Goal: Task Accomplishment & Management: Use online tool/utility

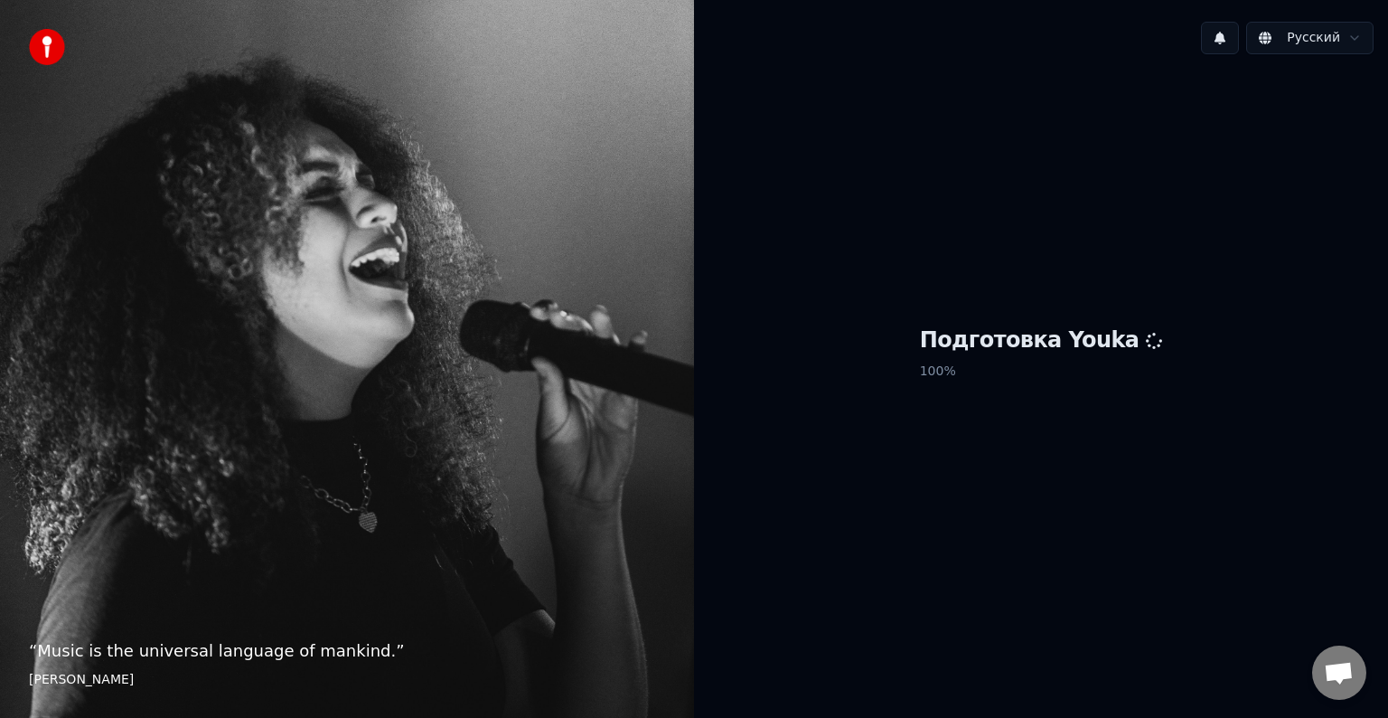
click at [1343, 658] on span "Открытый чат" at bounding box center [1339, 672] width 54 height 54
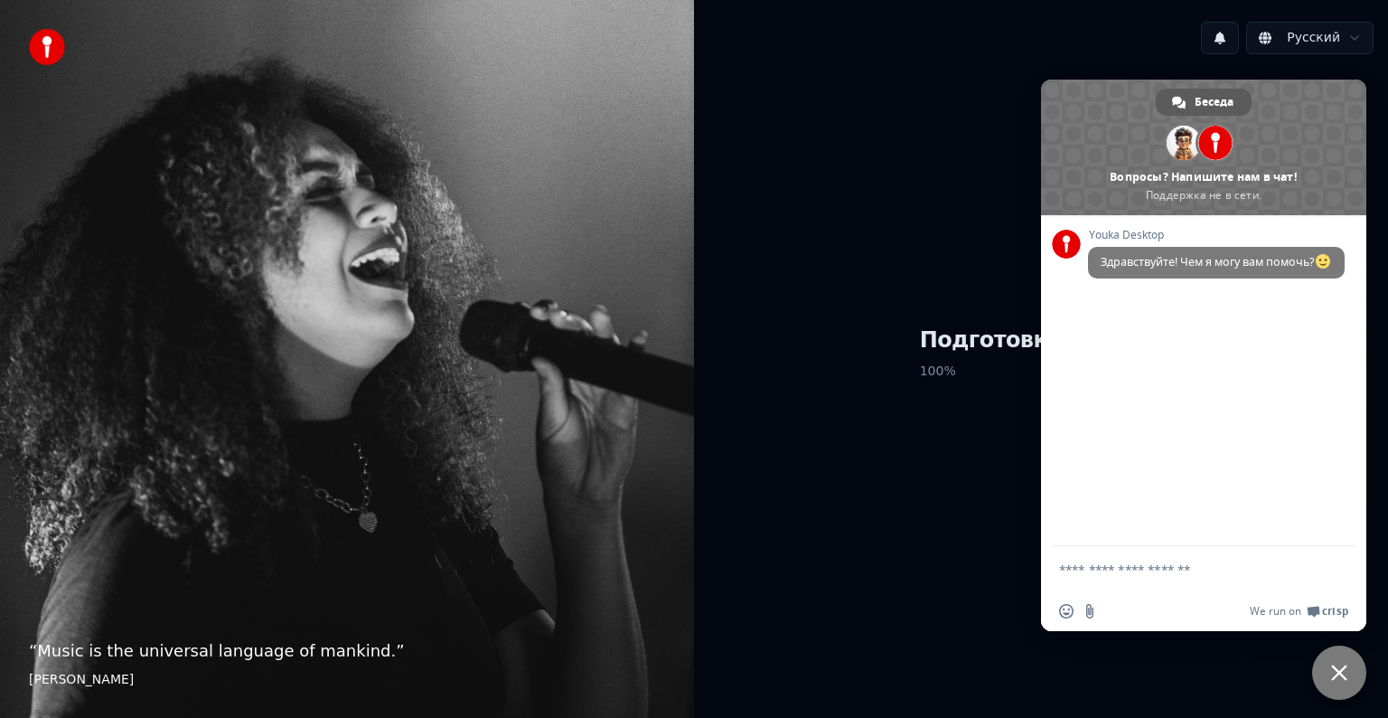
click at [1204, 104] on span "Беседа" at bounding box center [1214, 102] width 39 height 27
click at [1214, 143] on span at bounding box center [1215, 143] width 34 height 34
click at [1177, 144] on span at bounding box center [1184, 143] width 34 height 34
click at [1022, 130] on div "Подготовка Youka 100 %" at bounding box center [1041, 357] width 694 height 577
click at [1333, 671] on span "Закрыть чат" at bounding box center [1339, 672] width 16 height 16
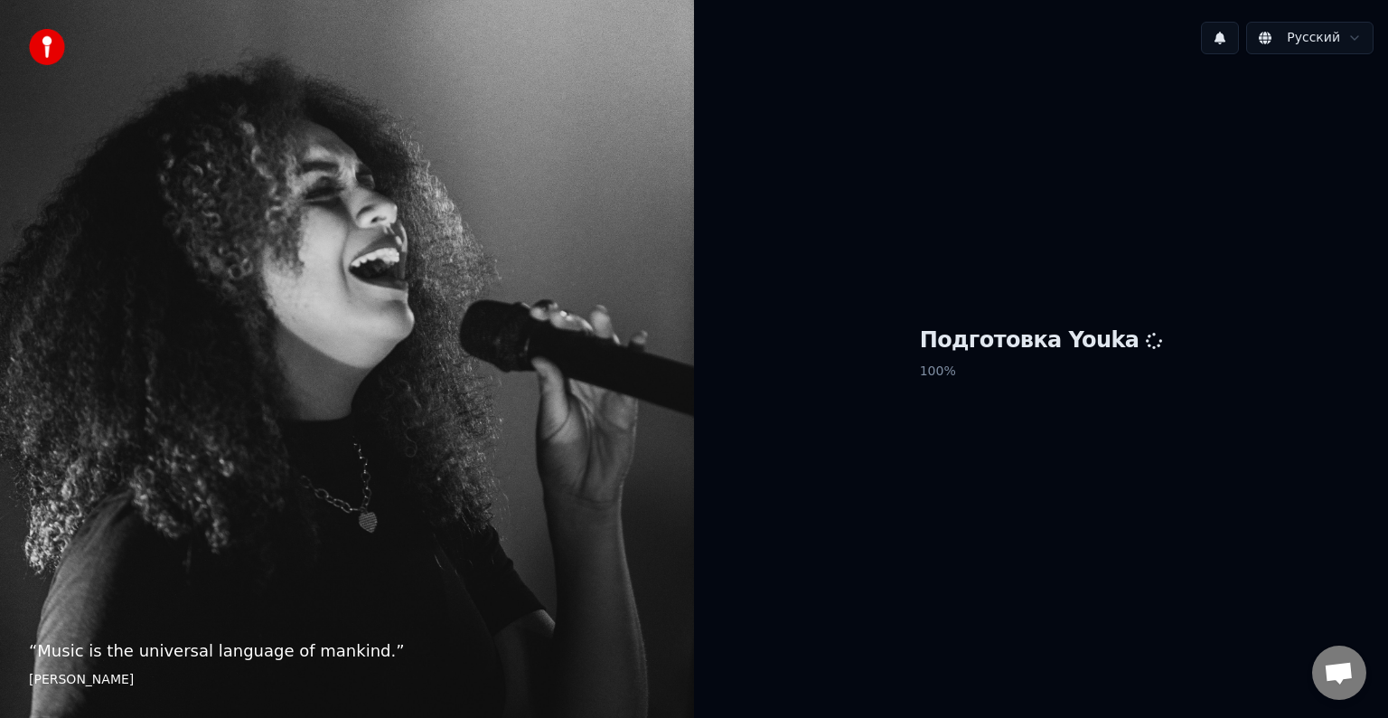
click at [1350, 39] on html "“ Music is the universal language of mankind. ” [PERSON_NAME] Русский Подготовк…" at bounding box center [694, 359] width 1388 height 718
click at [1349, 39] on html "“ Music is the universal language of mankind. ” [PERSON_NAME] Русский Подготовк…" at bounding box center [694, 359] width 1388 height 718
click at [1228, 45] on button at bounding box center [1220, 38] width 38 height 33
click at [1099, 242] on div "Подготовка Youka 100 %" at bounding box center [1041, 357] width 694 height 577
click at [44, 45] on img at bounding box center [47, 47] width 36 height 36
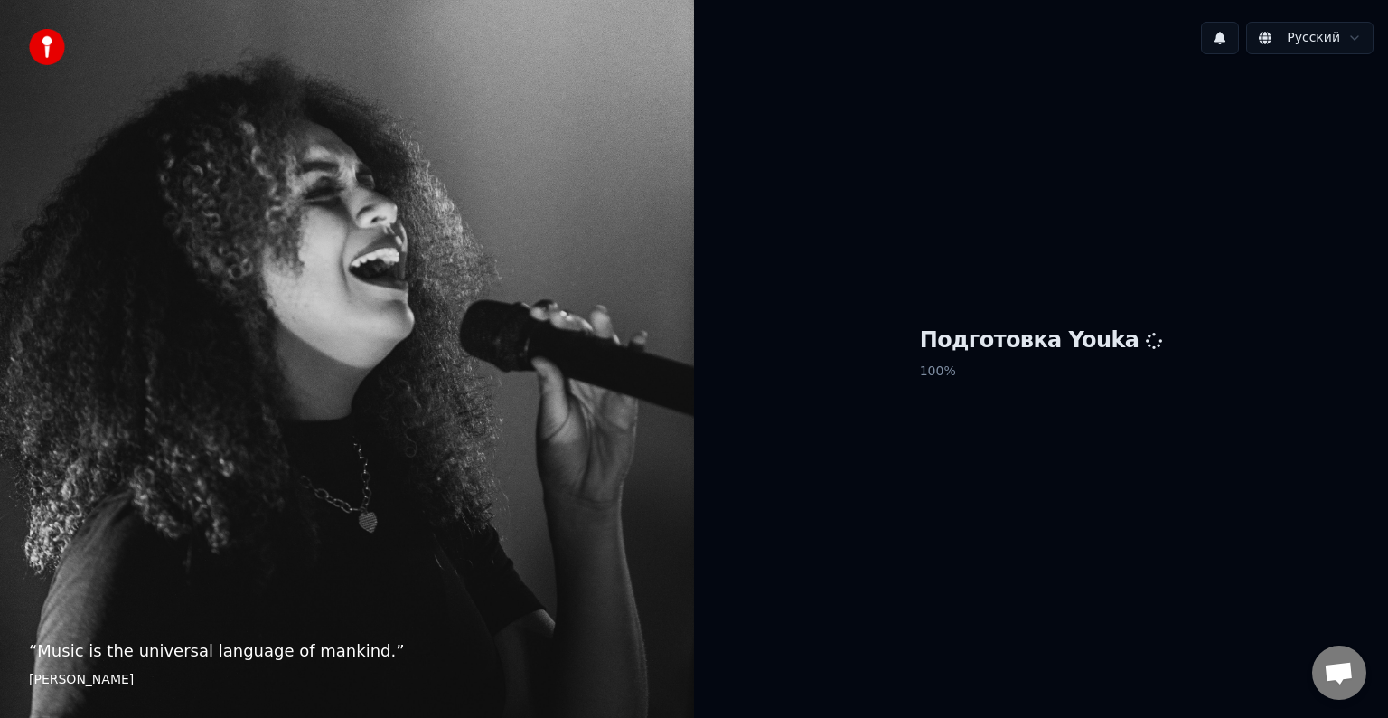
click at [177, 691] on div "“ Music is the universal language of mankind. ” [PERSON_NAME]" at bounding box center [347, 359] width 694 height 718
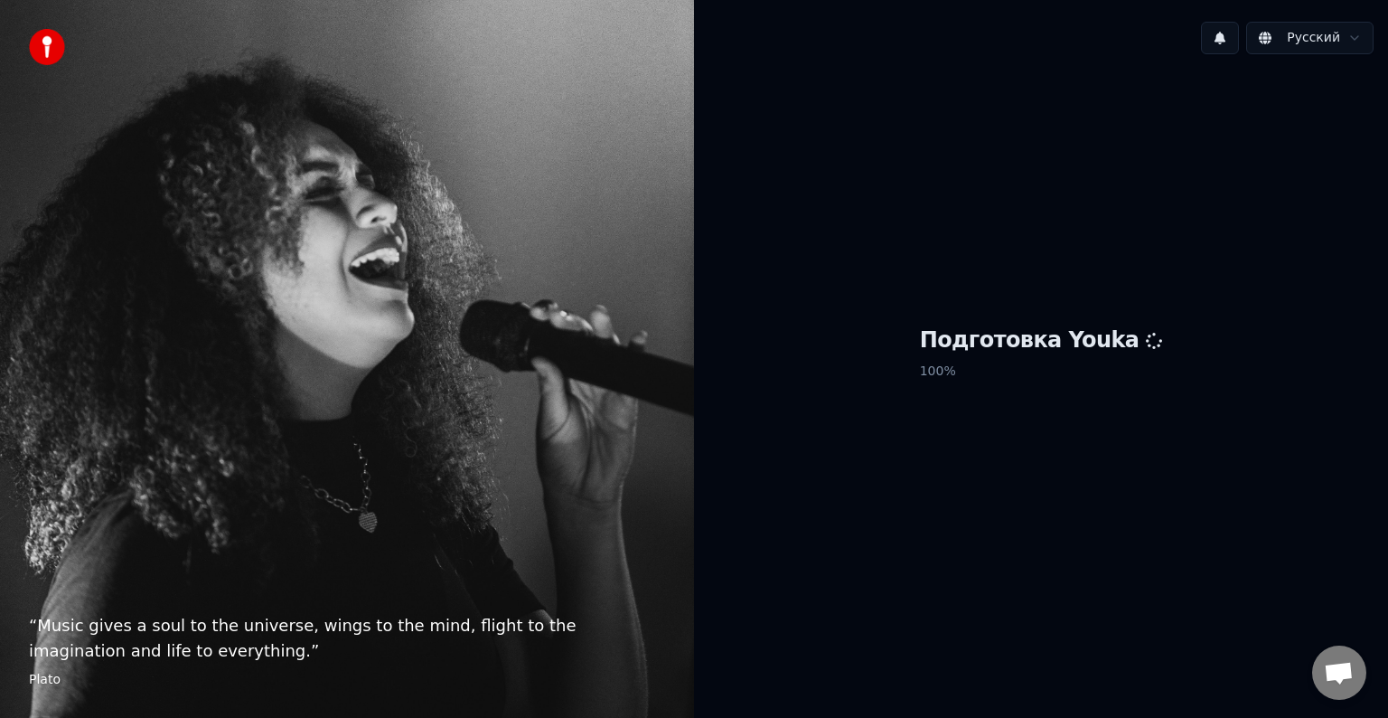
click at [957, 368] on p "100 %" at bounding box center [1041, 371] width 243 height 33
click at [792, 387] on div "Подготовка Youka 100 %" at bounding box center [1041, 357] width 694 height 577
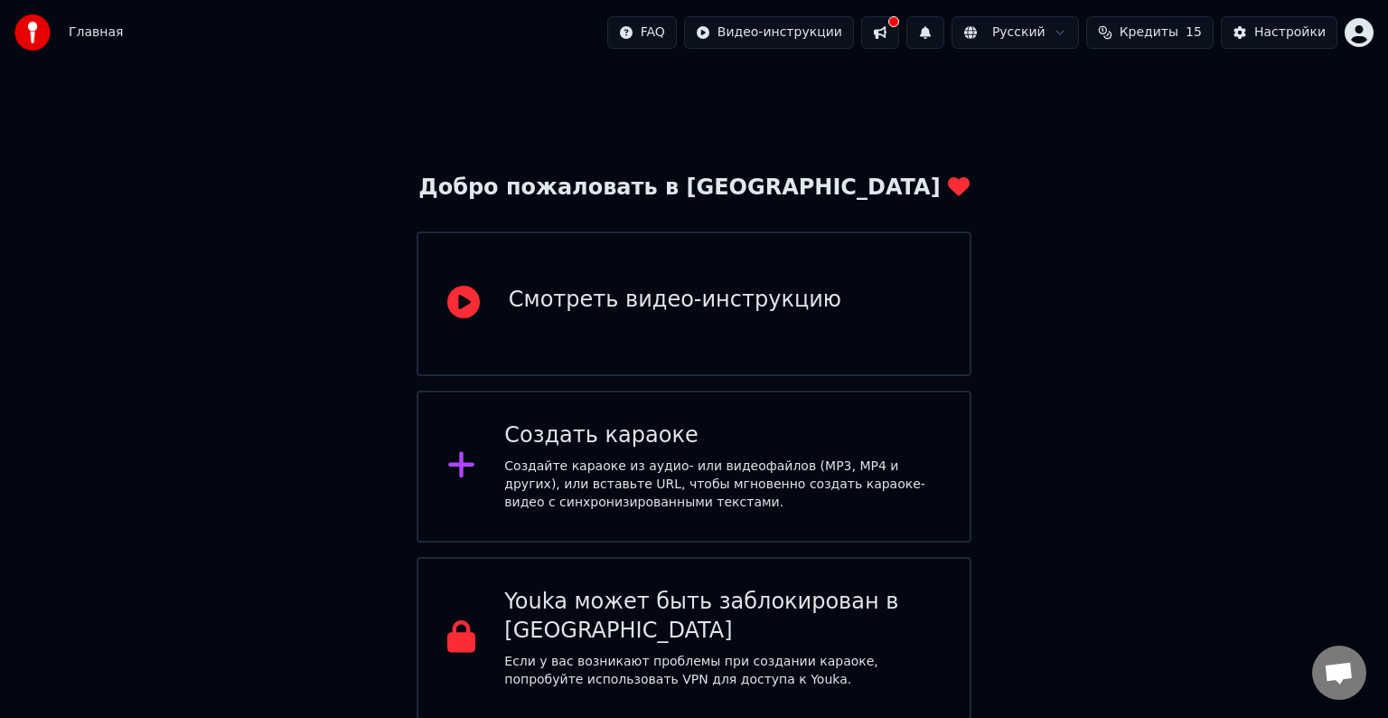
click at [75, 433] on div "Добро пожаловать в Youka Смотреть видео-инструкцию Создать караоке Создайте кар…" at bounding box center [694, 392] width 1388 height 654
click at [604, 416] on div "Создать караоке Создайте караоке из аудио- или видеофайлов (MP3, MP4 и других),…" at bounding box center [694, 466] width 555 height 152
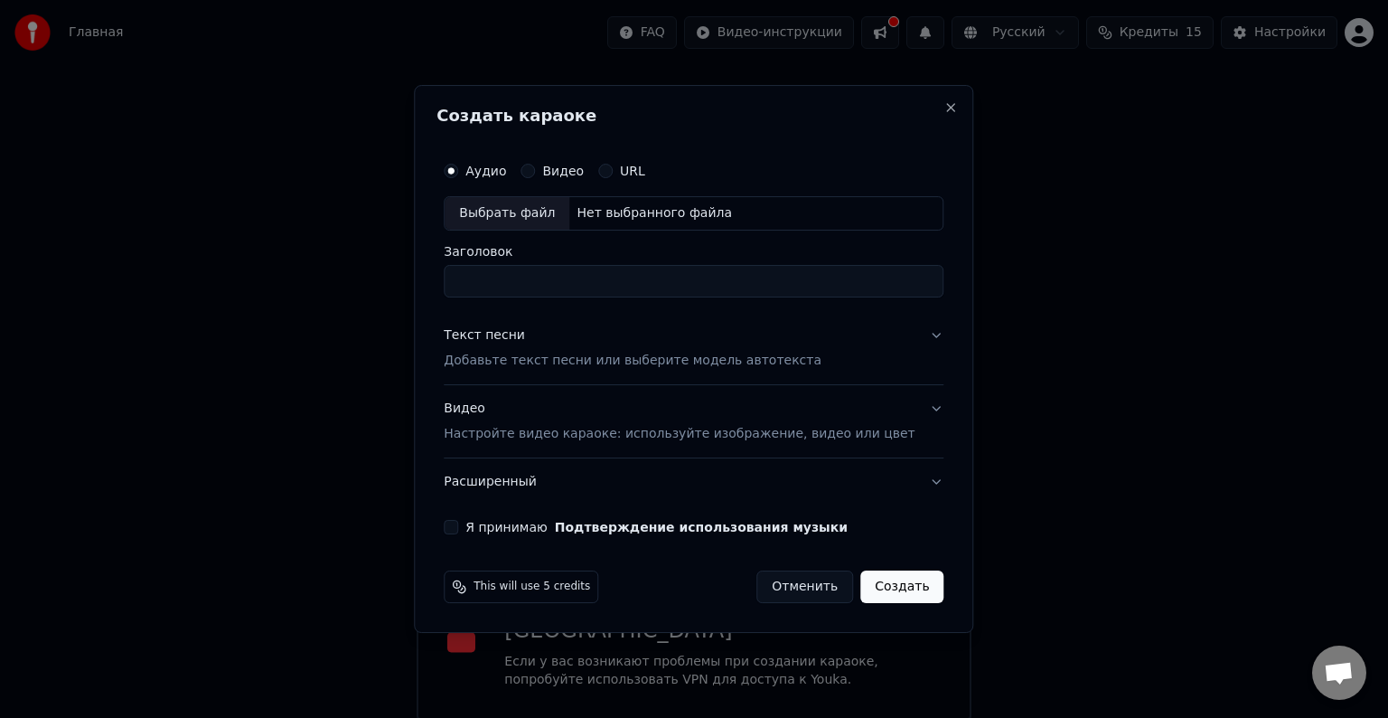
click at [582, 175] on label "Видео" at bounding box center [563, 170] width 42 height 13
click at [535, 175] on button "Видео" at bounding box center [528, 171] width 14 height 14
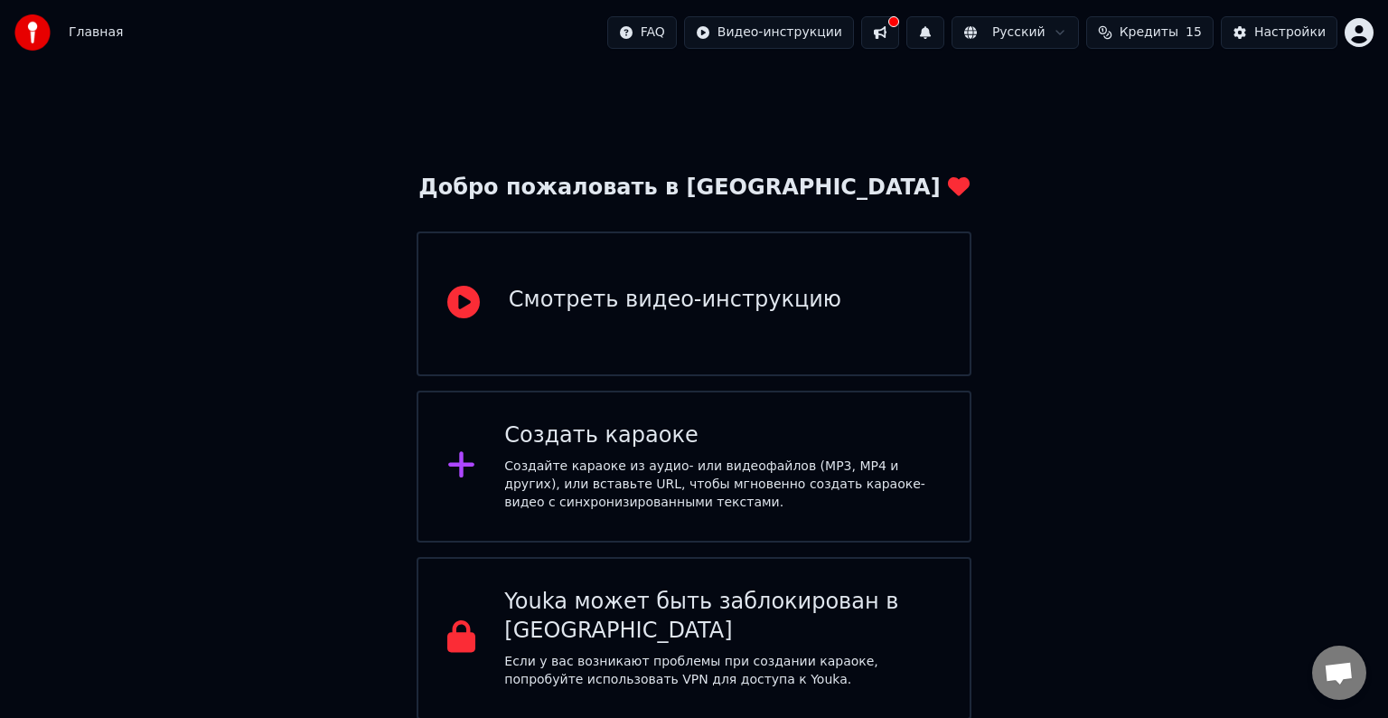
click at [657, 652] on p "Если у вас возникают проблемы при создании караоке, попробуйте использовать VPN…" at bounding box center [722, 670] width 436 height 36
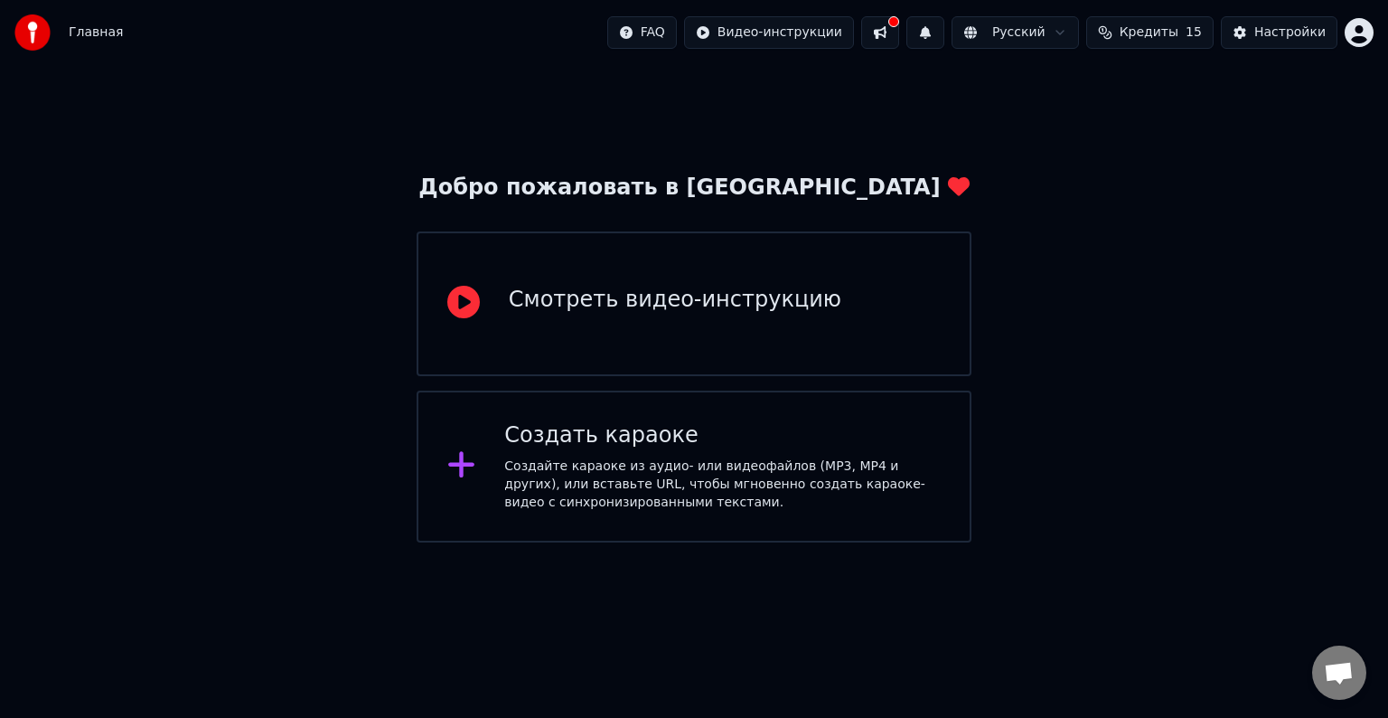
click at [677, 296] on div "Смотреть видео-инструкцию" at bounding box center [675, 300] width 333 height 29
